Goal: Navigation & Orientation: Understand site structure

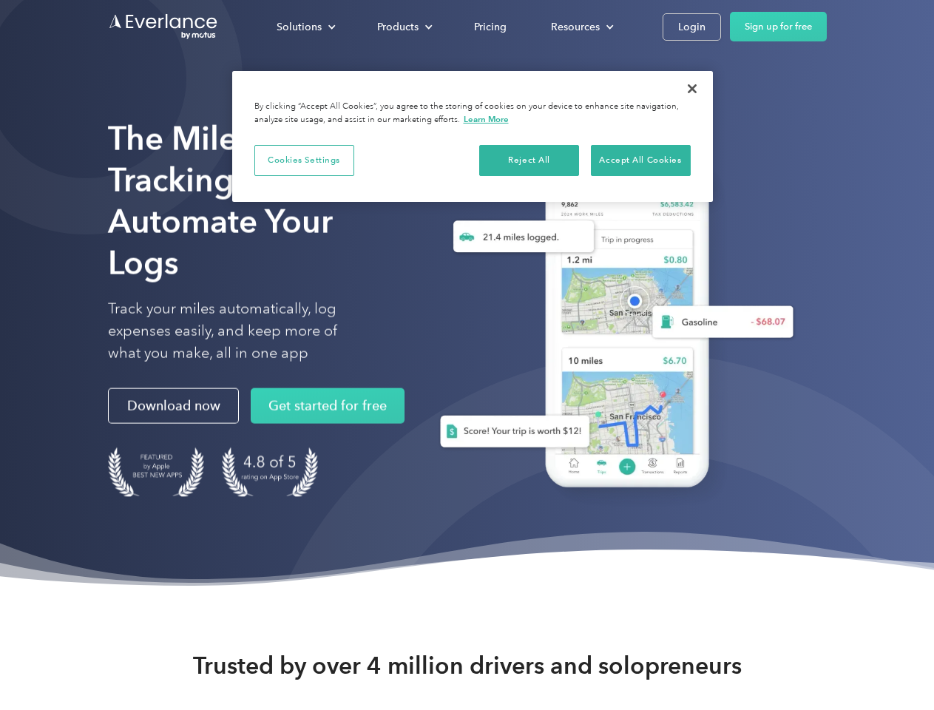
click at [305, 27] on div "Solutions" at bounding box center [299, 27] width 45 height 18
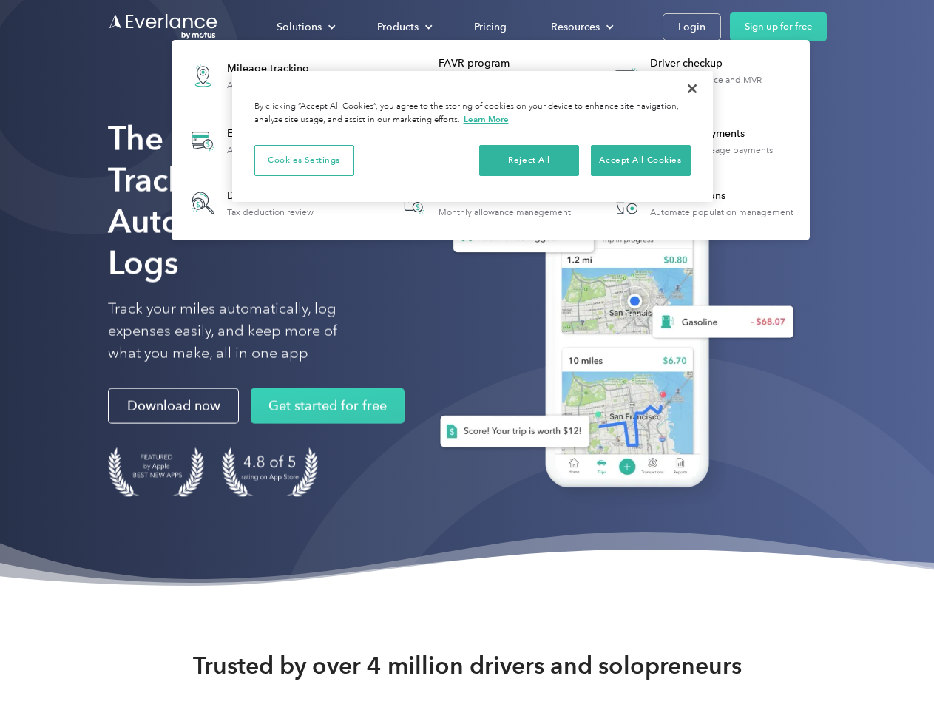
click at [403, 27] on div "Products" at bounding box center [397, 27] width 41 height 18
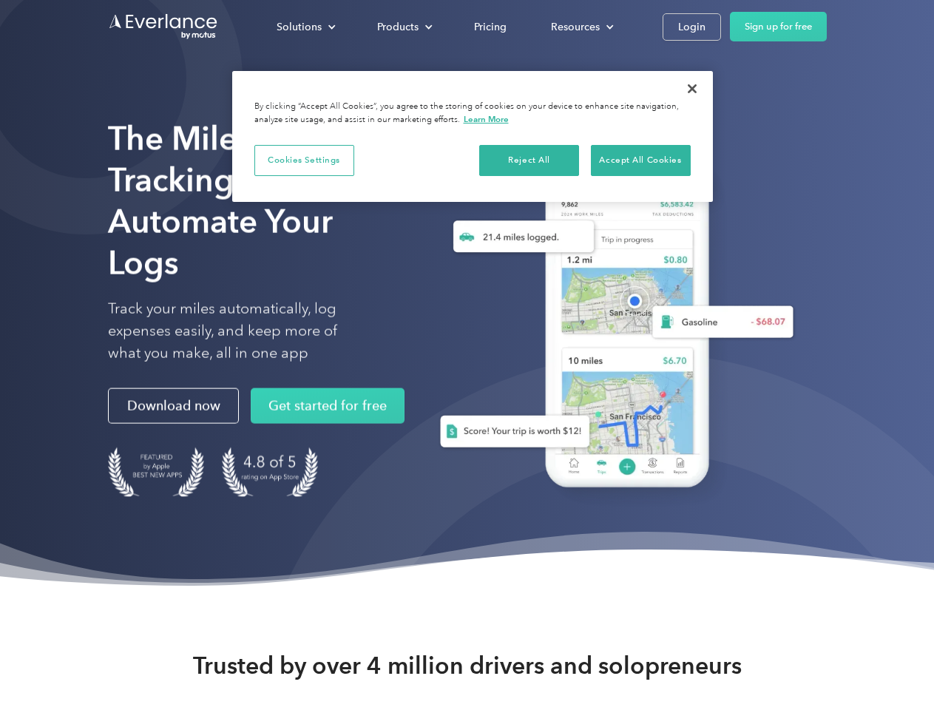
click at [581, 27] on div "Resources" at bounding box center [575, 27] width 49 height 18
click at [304, 160] on button "Cookies Settings" at bounding box center [304, 160] width 100 height 31
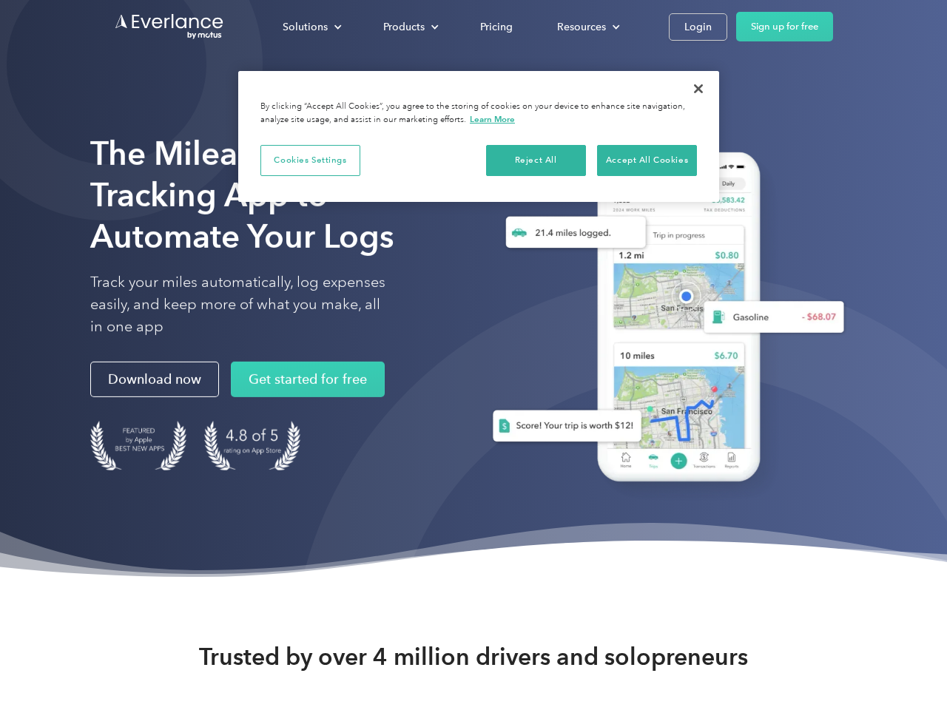
click at [0, 0] on div "When you visit any website, it may store or retrieve information on your browse…" at bounding box center [0, 0] width 0 height 0
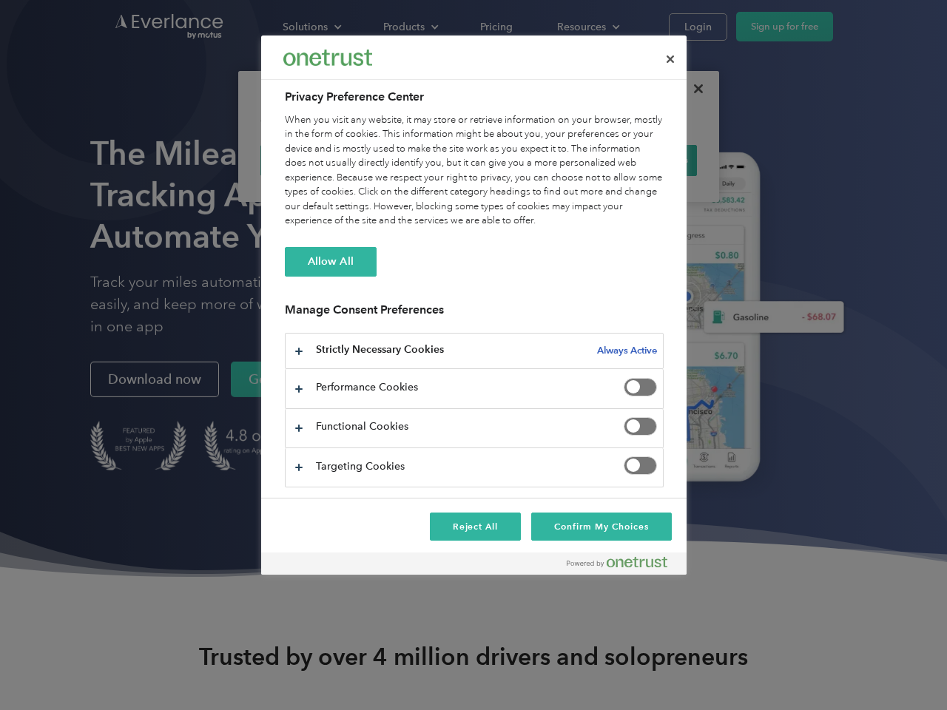
click at [641, 160] on div "When you visit any website, it may store or retrieve information on your browse…" at bounding box center [474, 170] width 379 height 115
click at [692, 89] on div at bounding box center [473, 355] width 947 height 710
